Goal: Task Accomplishment & Management: Manage account settings

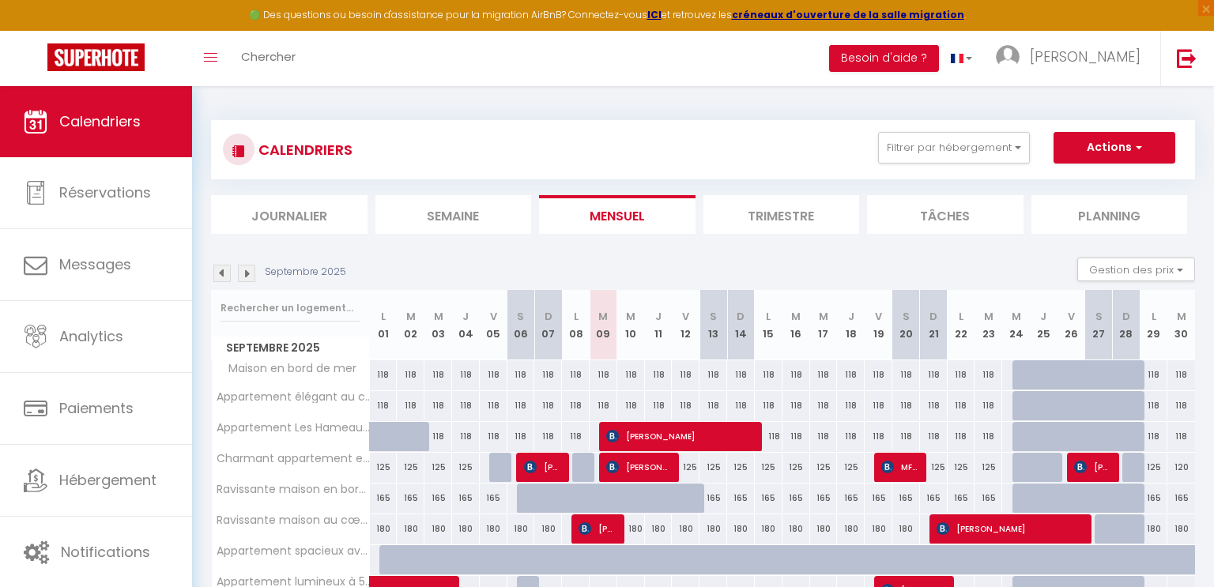
click at [250, 271] on img at bounding box center [246, 273] width 17 height 17
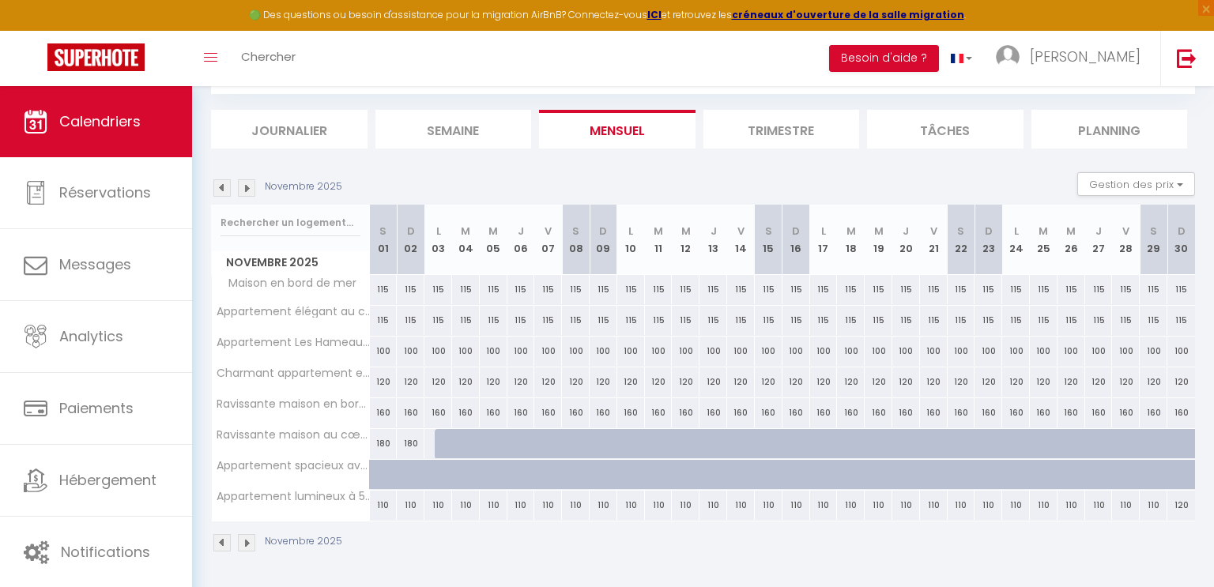
click at [249, 540] on img at bounding box center [246, 542] width 17 height 17
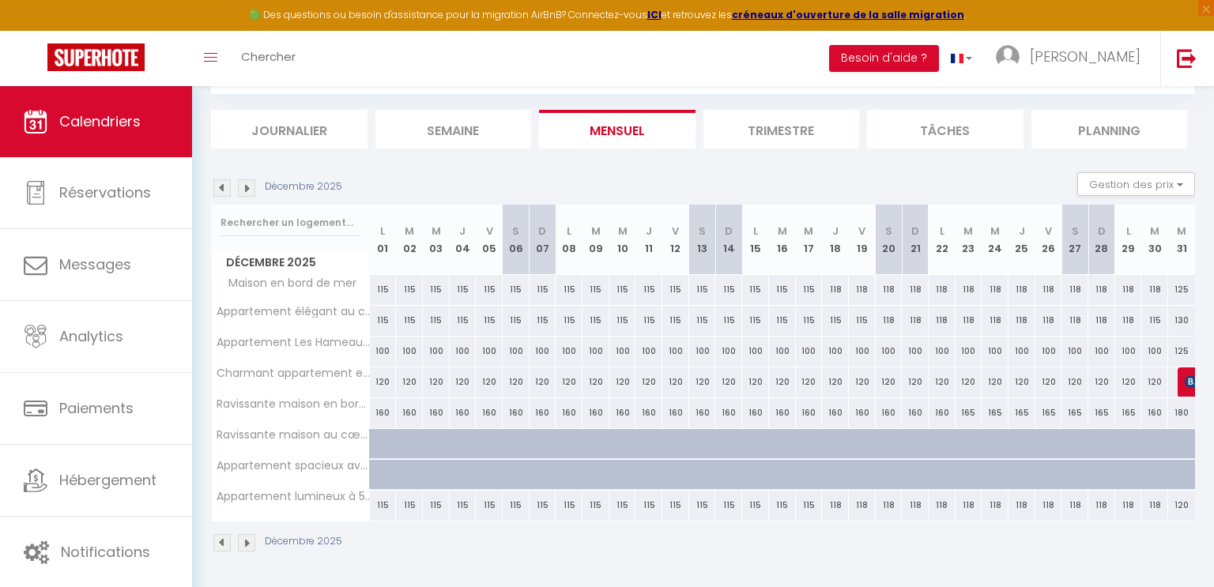
click at [251, 538] on img at bounding box center [246, 542] width 17 height 17
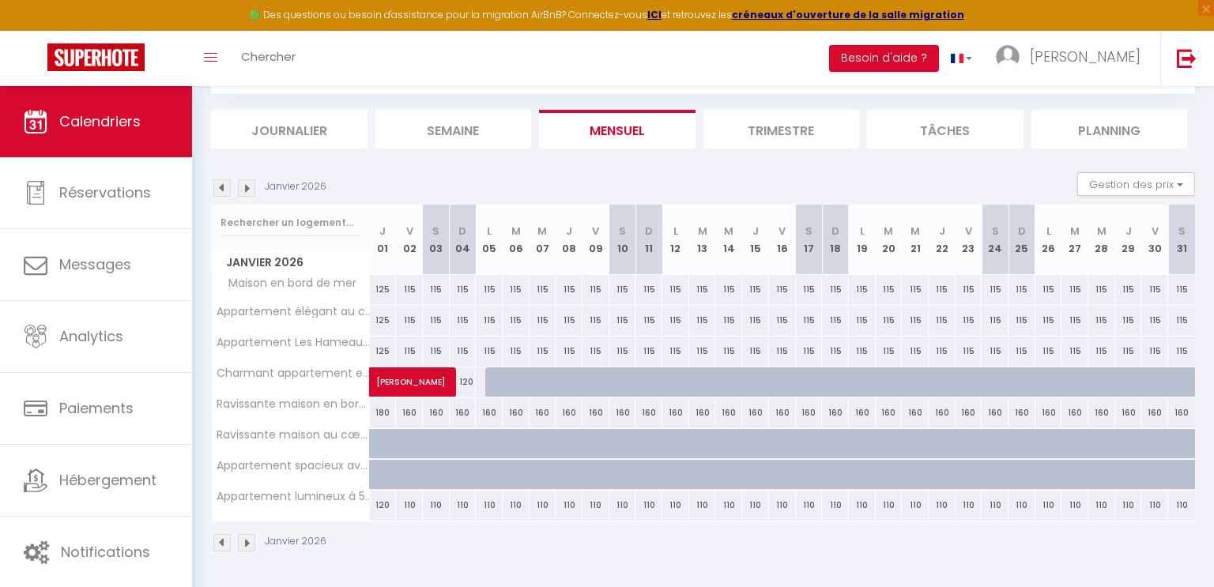
click at [251, 538] on img at bounding box center [246, 542] width 17 height 17
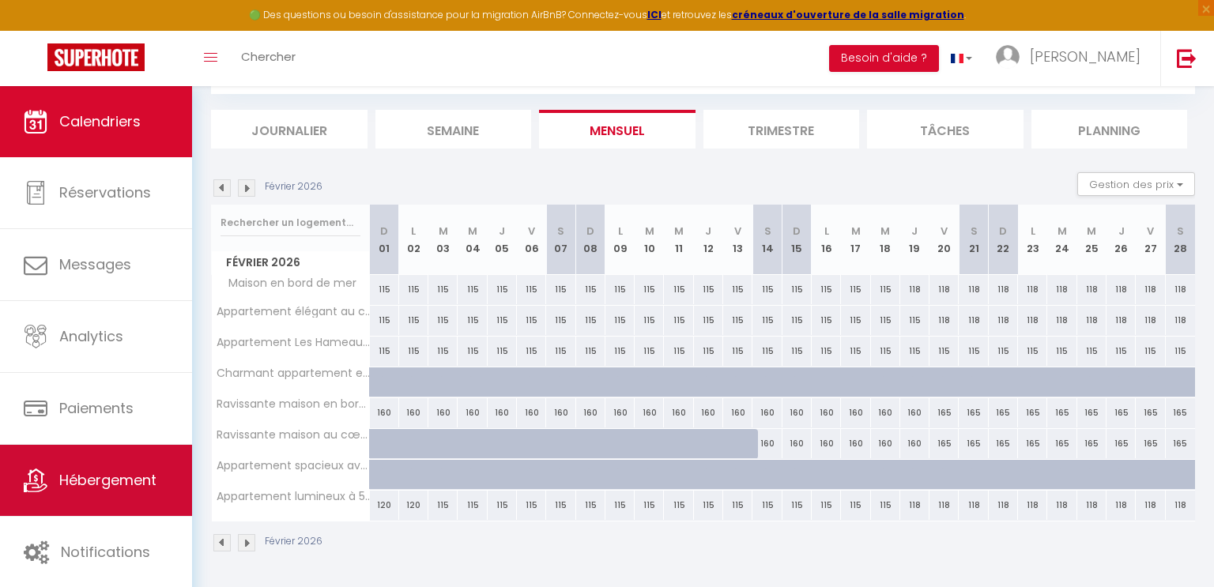
click at [81, 481] on span "Hébergement" at bounding box center [107, 480] width 97 height 20
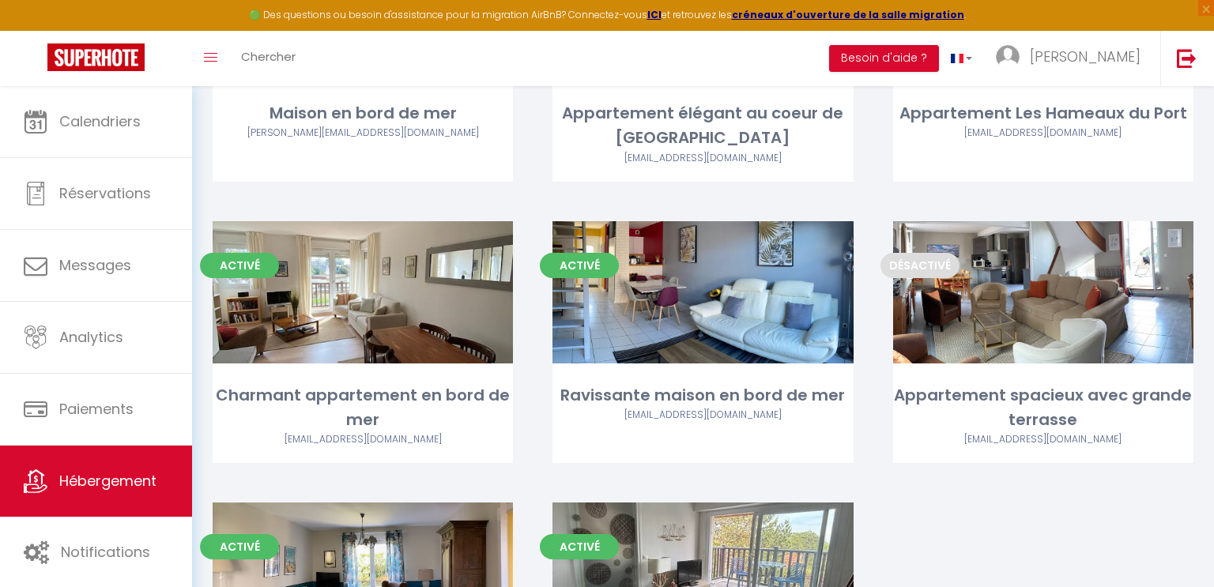
scroll to position [348, 0]
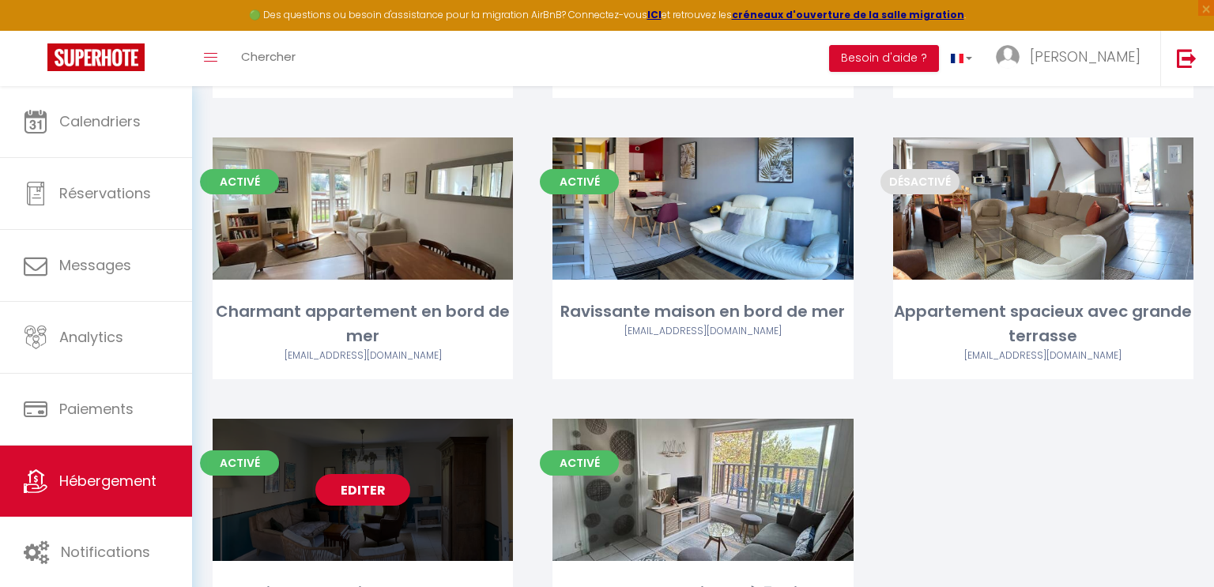
click at [356, 491] on link "Editer" at bounding box center [362, 490] width 95 height 32
click at [372, 489] on link "Editer" at bounding box center [362, 490] width 95 height 32
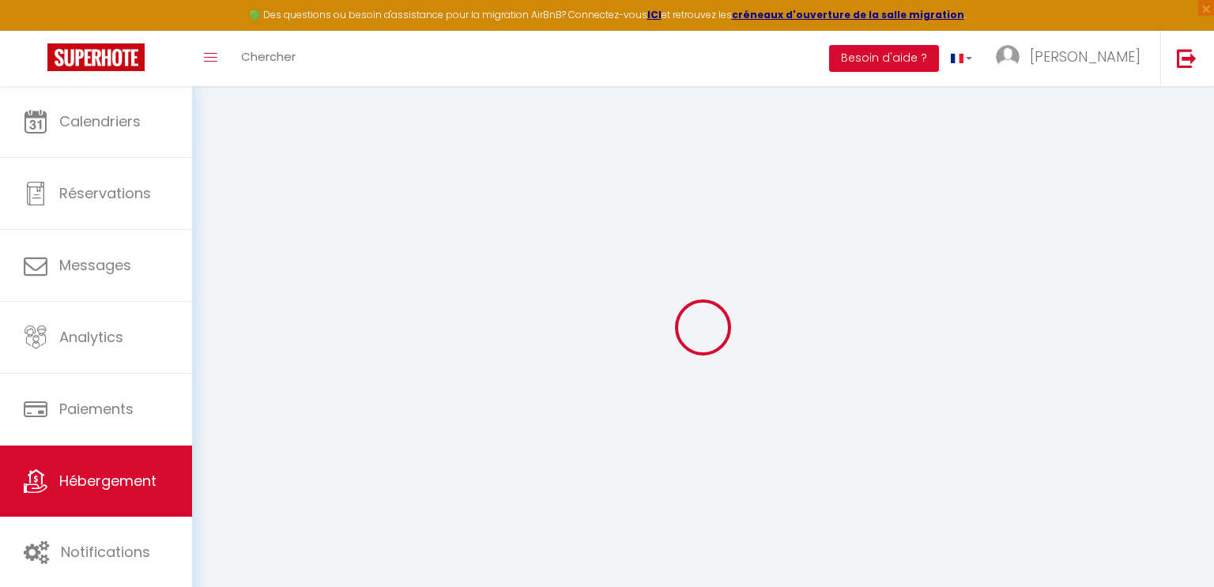
select select "+ 15 %"
select select "+ 20 %"
select select
checkbox input "false"
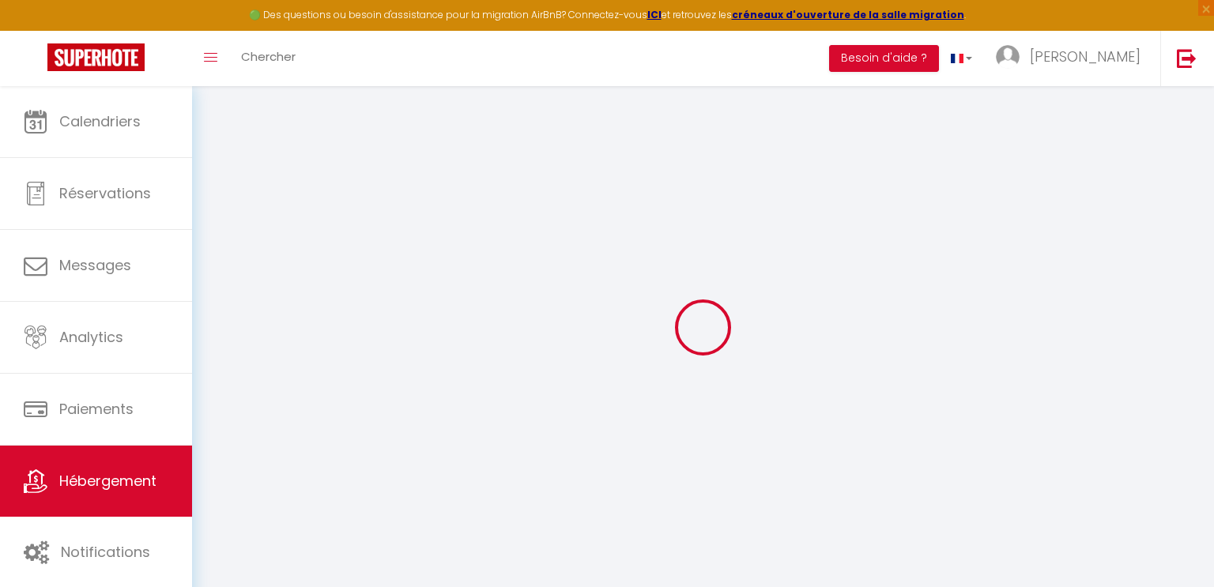
checkbox input "false"
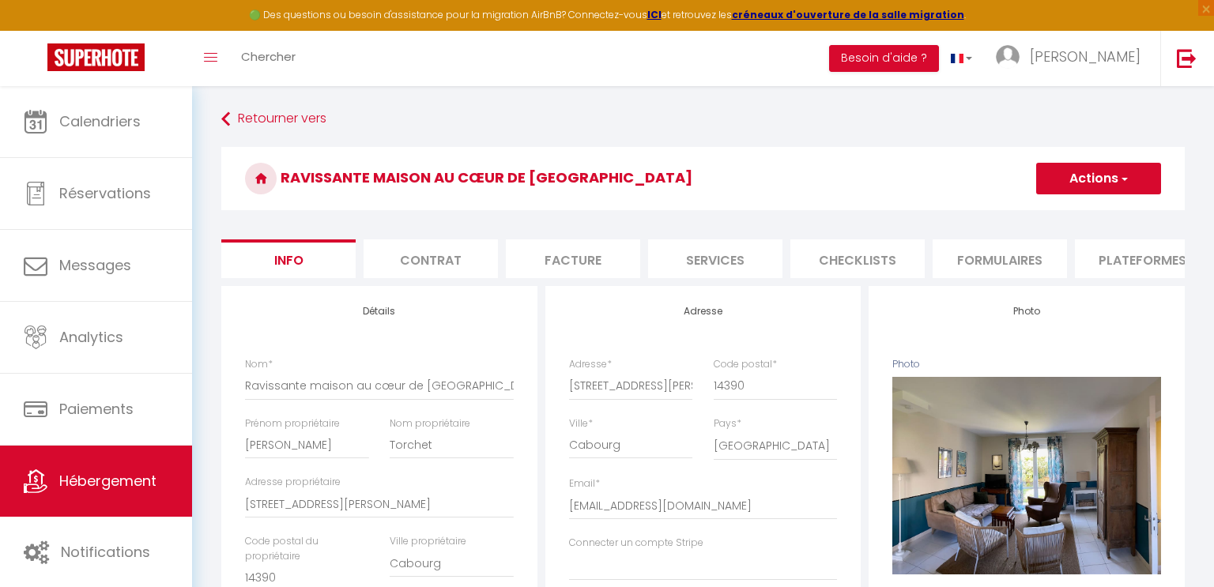
click at [1148, 255] on li "Plateformes" at bounding box center [1142, 258] width 134 height 39
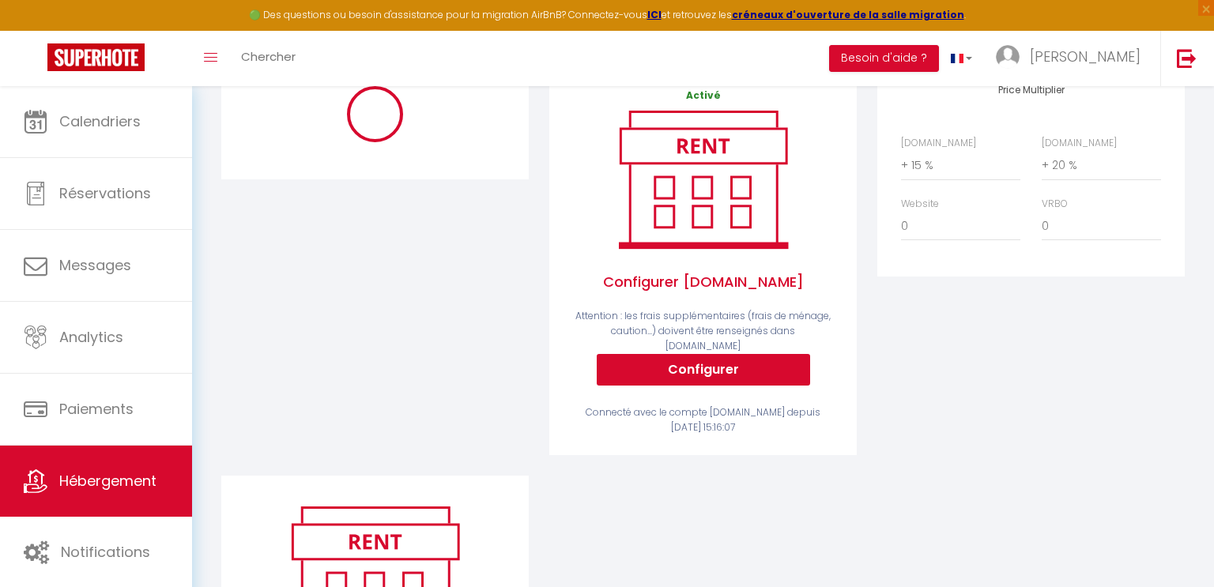
select select "-1"
select select "well_reviewed_guests"
select select "EUR"
select select "17014"
select select "17014-867336060100675162"
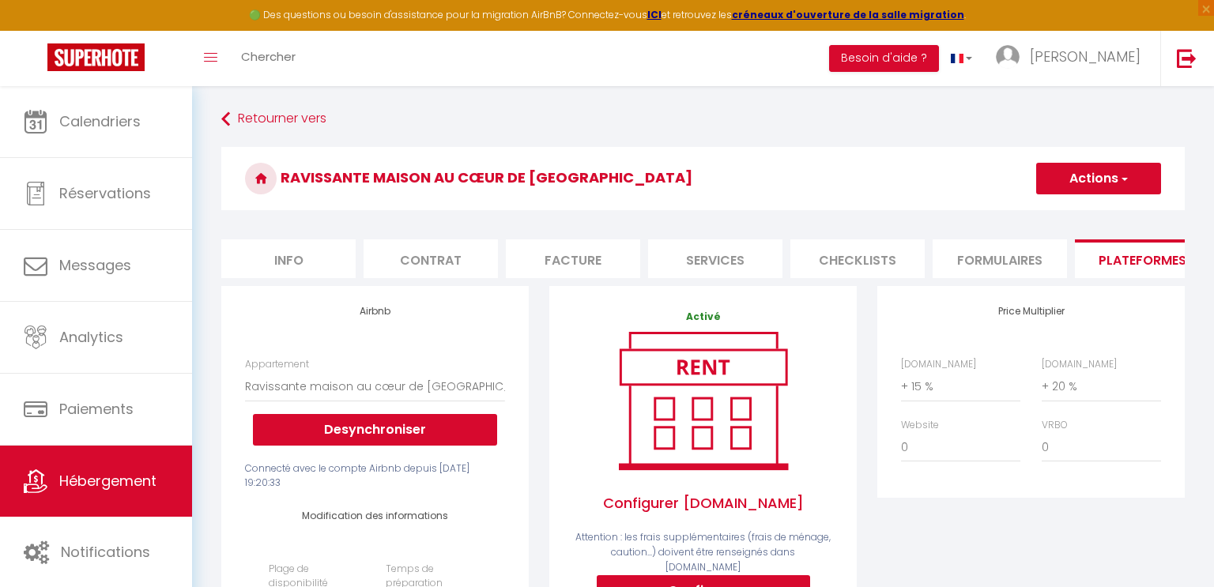
click at [1064, 173] on button "Actions" at bounding box center [1098, 179] width 125 height 32
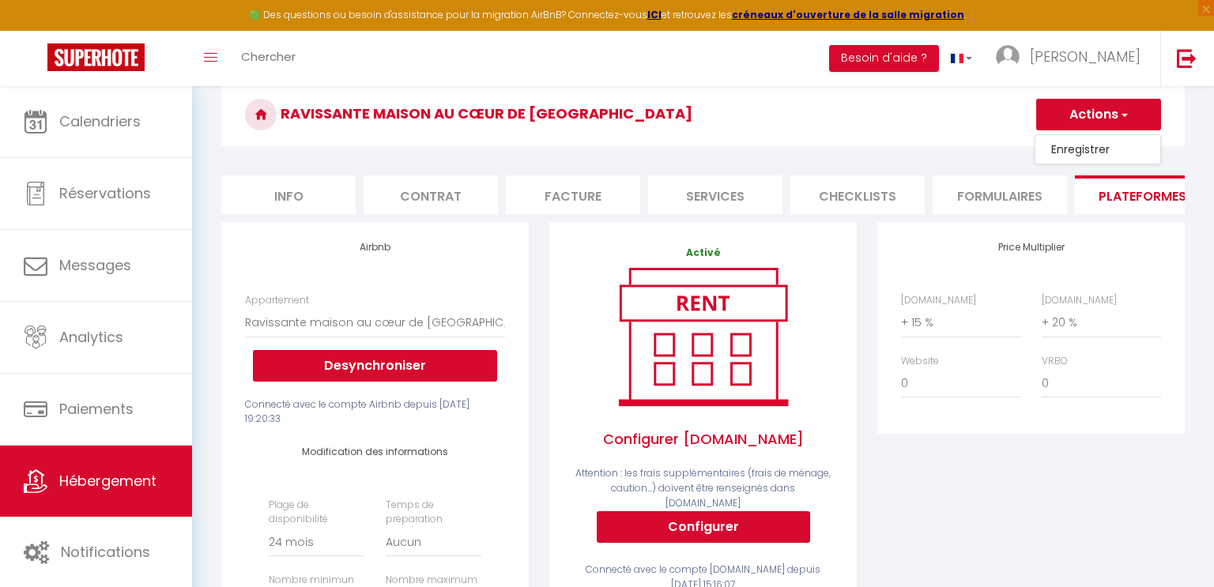
scroll to position [72, 0]
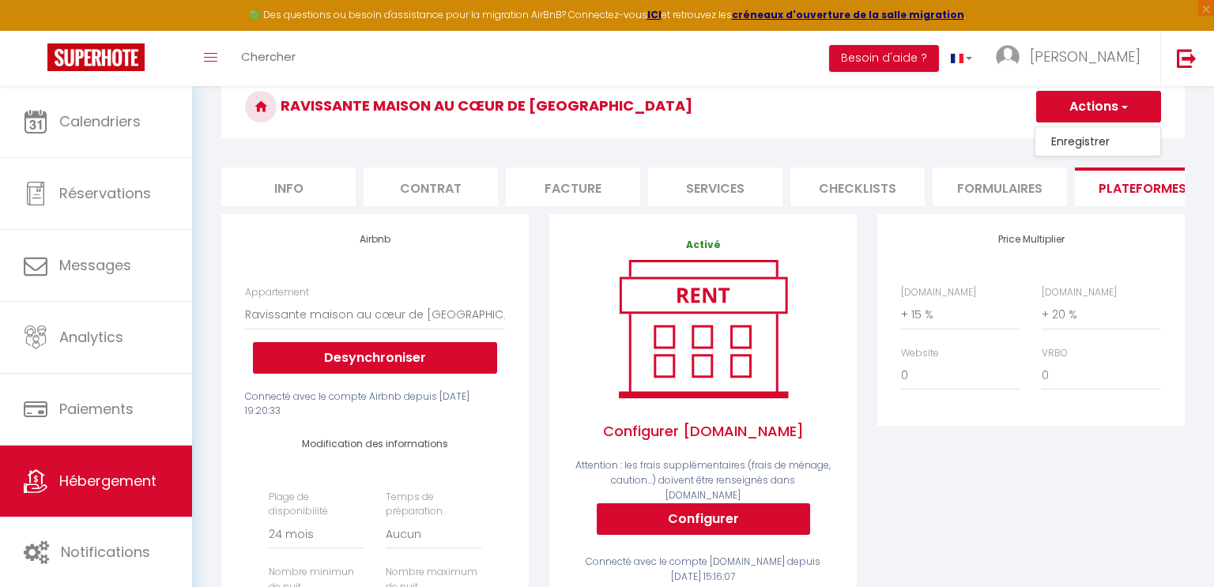
click at [646, 106] on h3 "Ravissante maison au cœur de [GEOGRAPHIC_DATA]" at bounding box center [702, 106] width 963 height 63
